Goal: Contribute content: Contribute content

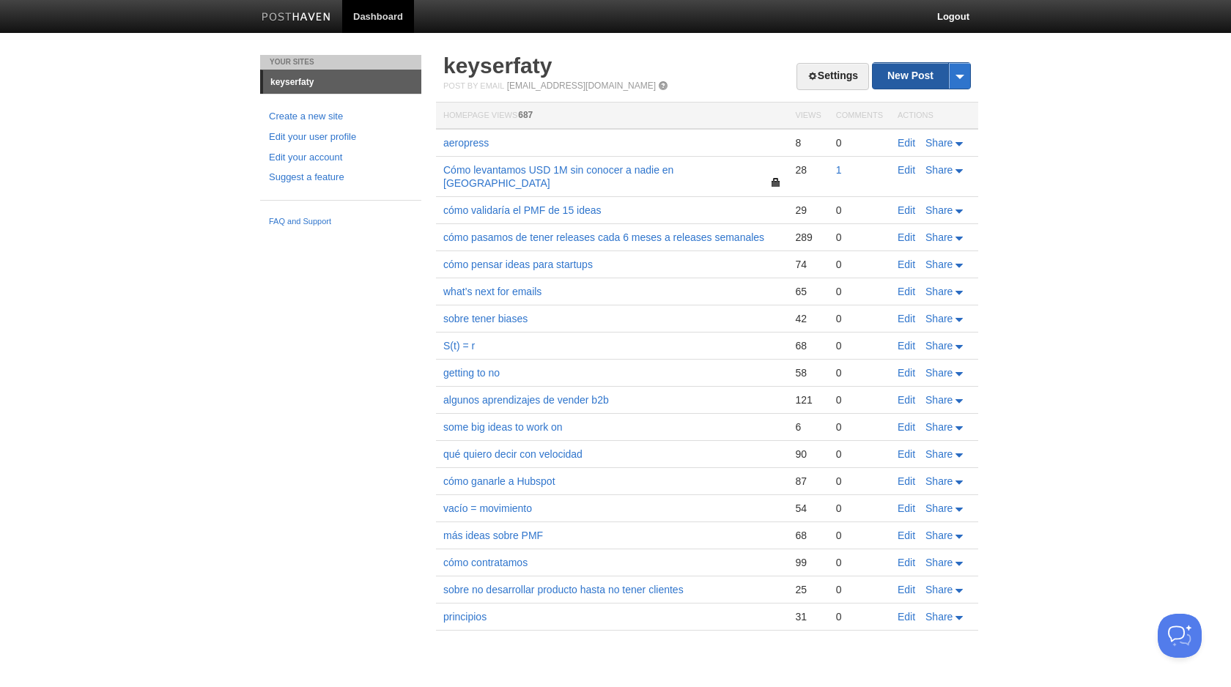
click at [908, 73] on link "New Post" at bounding box center [920, 76] width 97 height 26
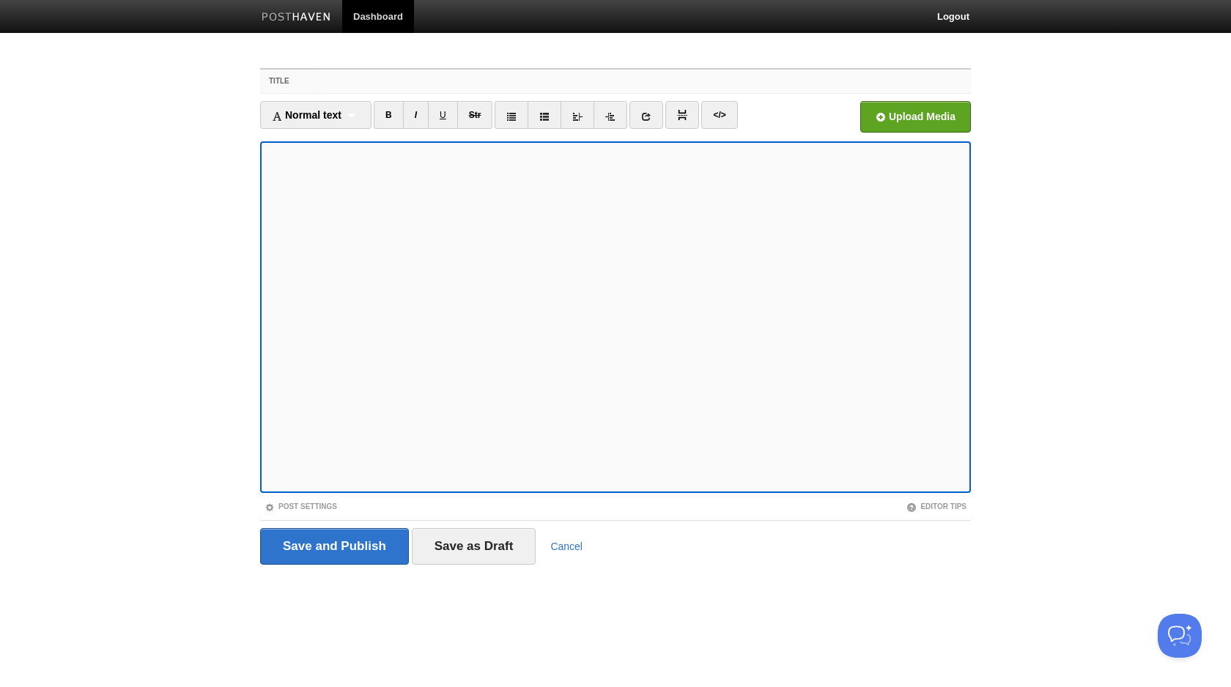
click at [475, 81] on input "Title" at bounding box center [644, 81] width 651 height 23
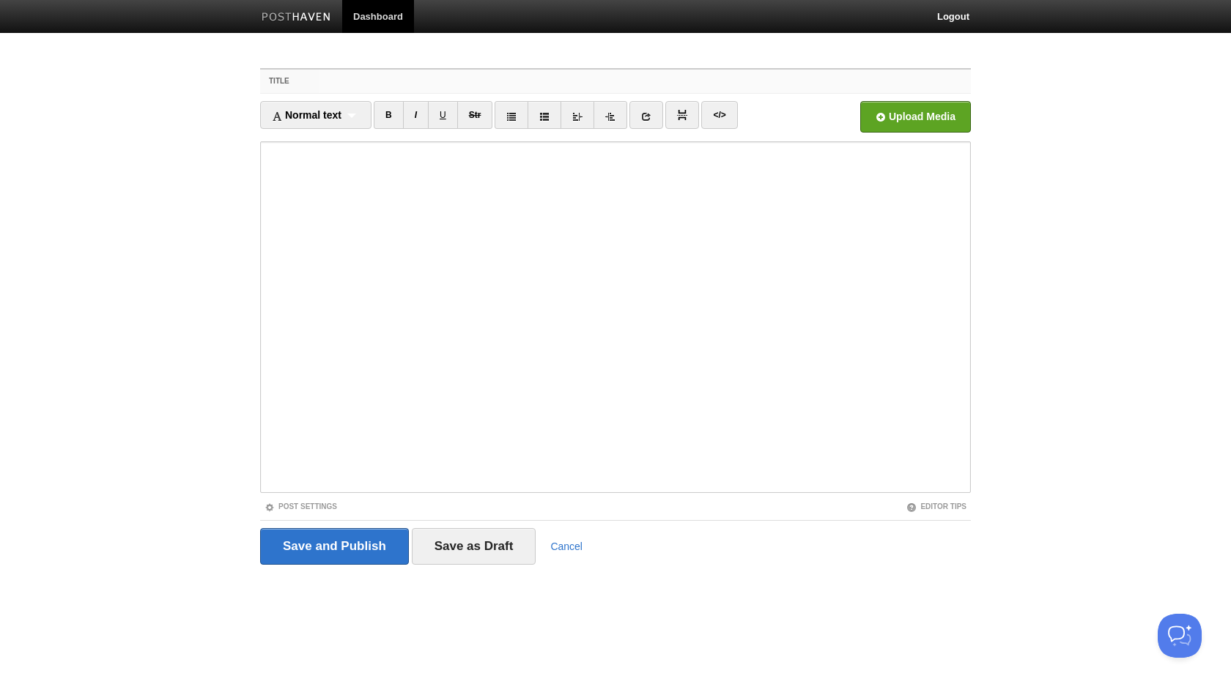
paste input "how to have original thoughts in the age of ai"
type input "how to have original thoughts in the age of ai"
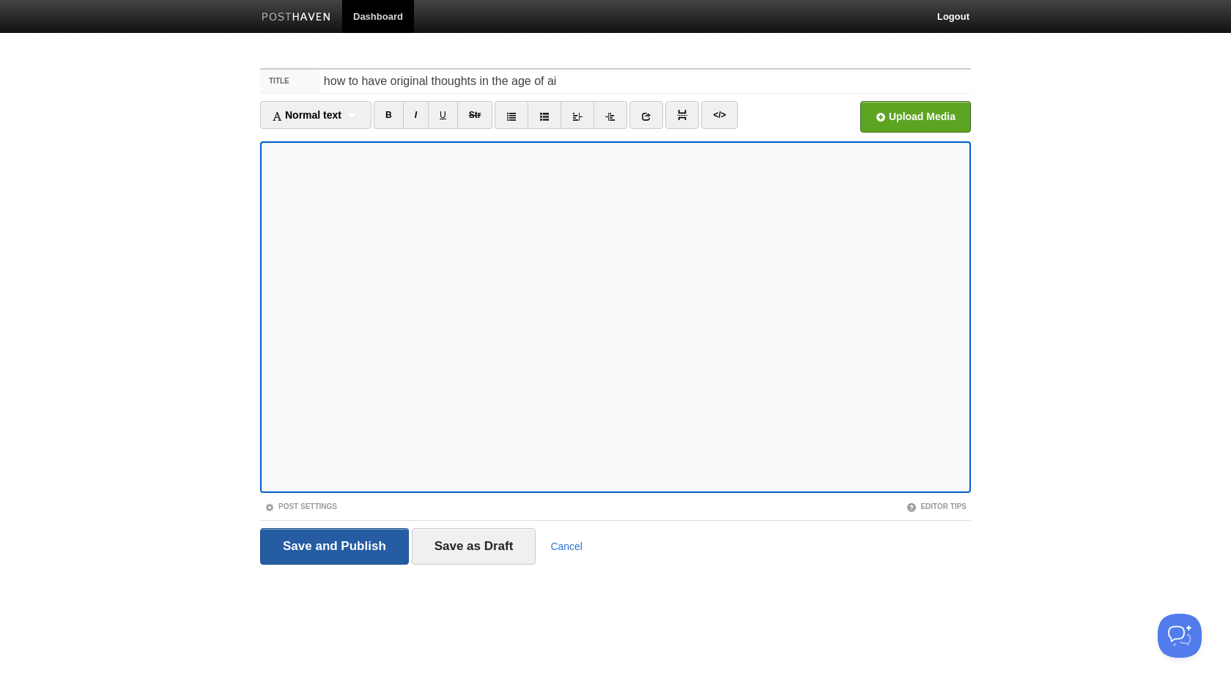
click at [335, 538] on input "Save and Publish" at bounding box center [334, 546] width 149 height 37
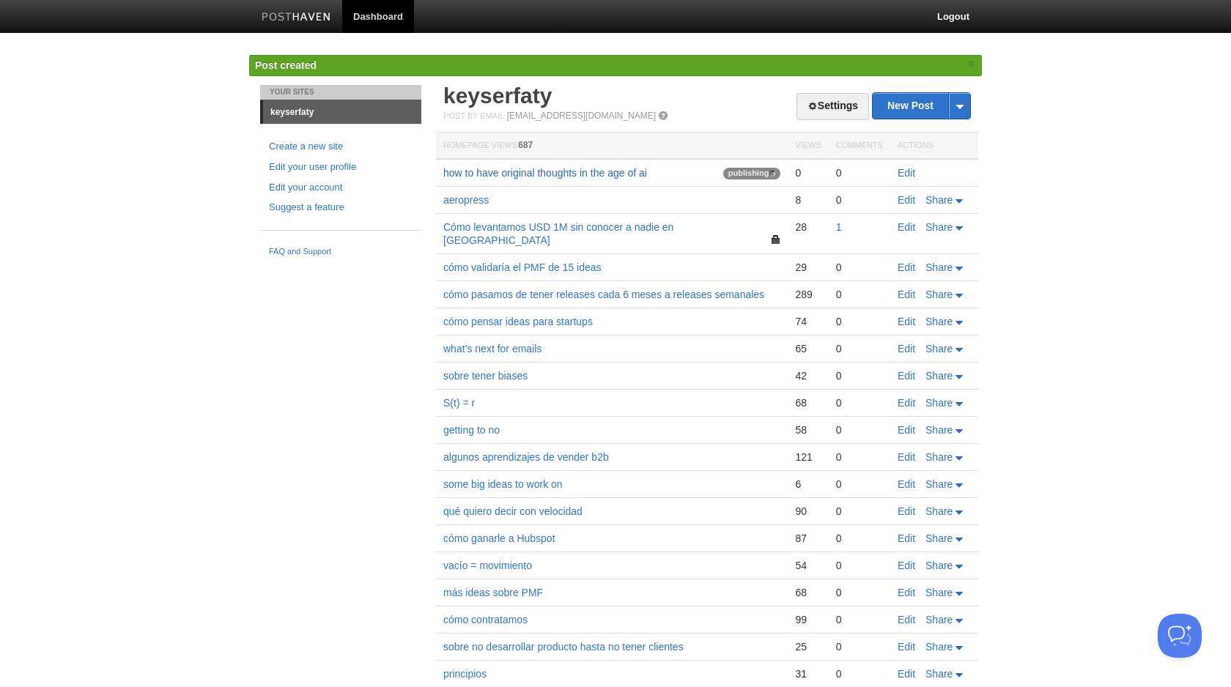
click at [583, 174] on link "how to have original thoughts in the age of ai" at bounding box center [545, 173] width 204 height 12
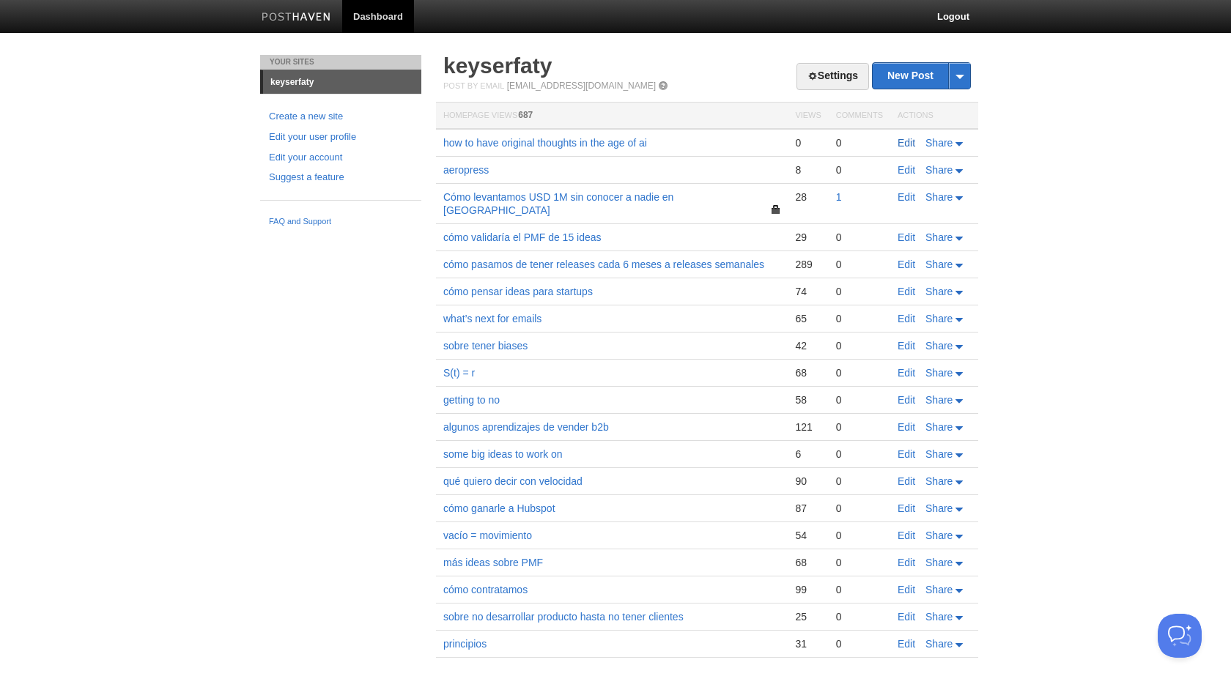
click at [902, 145] on link "Edit" at bounding box center [906, 143] width 18 height 12
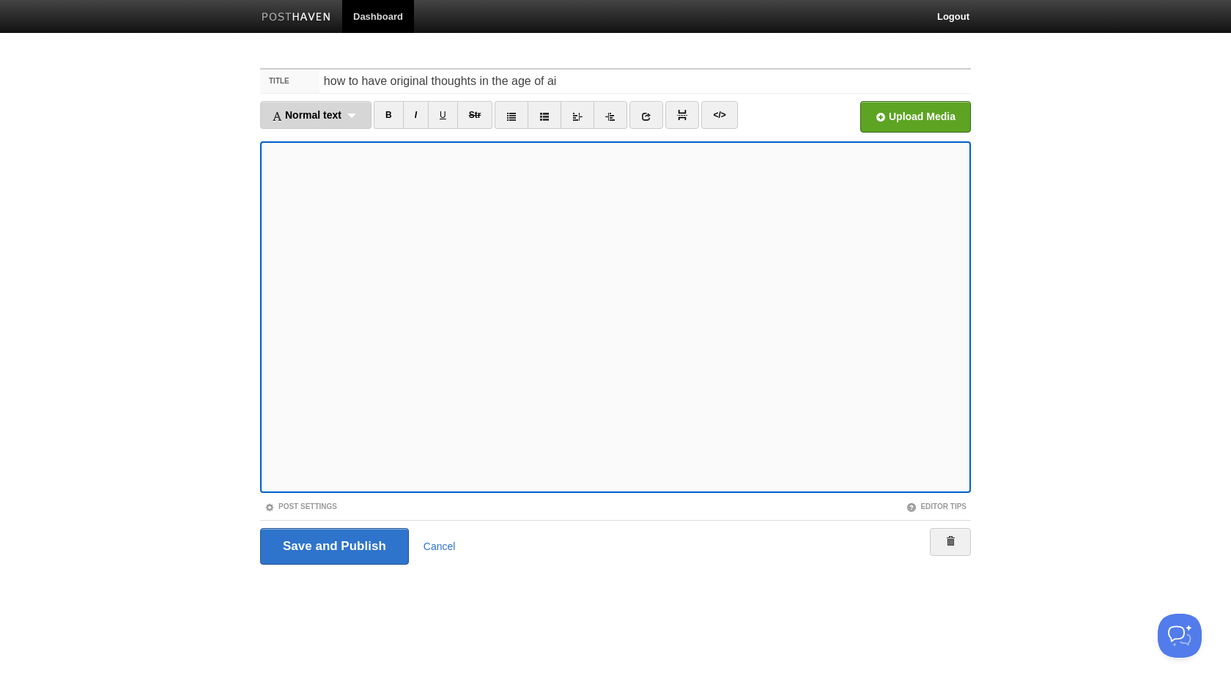
click at [334, 124] on div "Normal text Normal text Heading 1 Heading 2 Heading 3" at bounding box center [315, 115] width 111 height 28
click at [341, 144] on link "Normal text" at bounding box center [316, 141] width 110 height 22
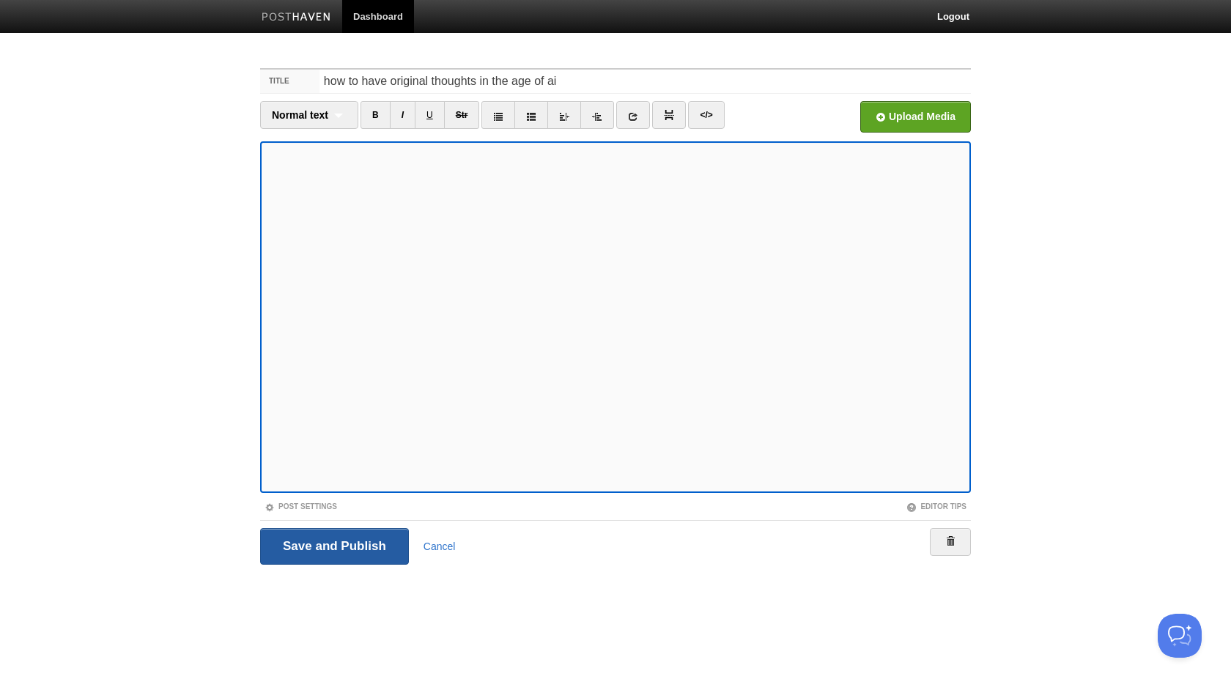
click at [316, 549] on input "Save and Publish" at bounding box center [334, 546] width 149 height 37
